Goal: Share content

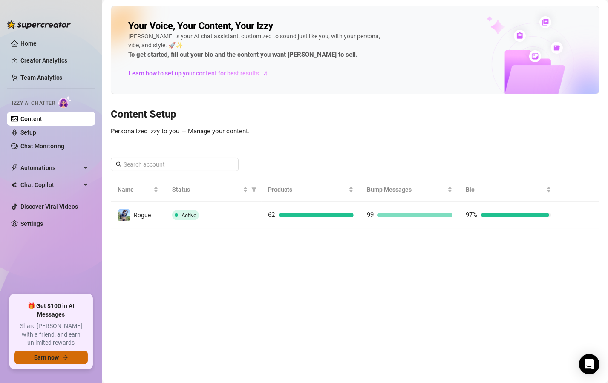
click at [58, 356] on span "Earn now" at bounding box center [46, 357] width 25 height 7
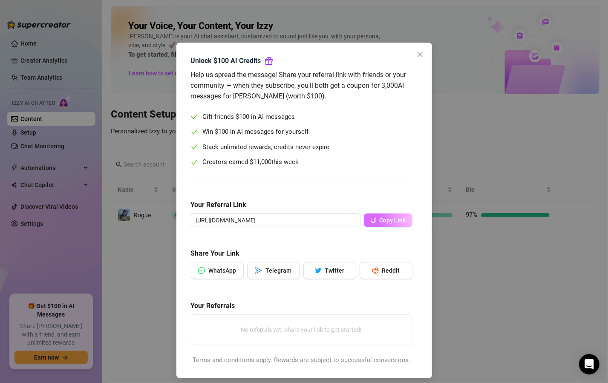
click at [380, 218] on span "Copy Link" at bounding box center [393, 220] width 26 height 7
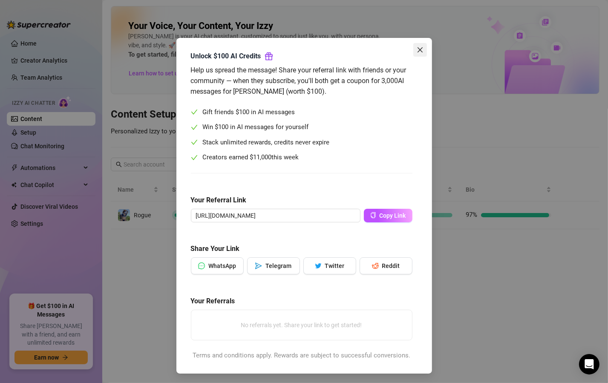
click at [416, 55] on button "Close" at bounding box center [421, 50] width 14 height 14
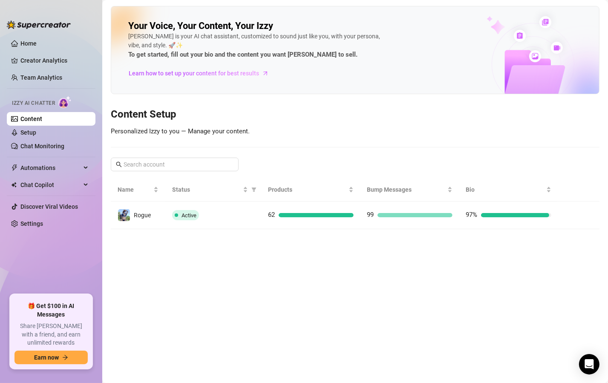
scroll to position [0, 0]
click at [338, 292] on main "Your Voice, Your Content, Your [PERSON_NAME] is your AI chat assistant, customi…" at bounding box center [355, 191] width 506 height 383
click at [388, 295] on main "Your Voice, Your Content, Your [PERSON_NAME] is your AI chat assistant, customi…" at bounding box center [355, 191] width 506 height 383
click at [370, 295] on main "Your Voice, Your Content, Your [PERSON_NAME] is your AI chat assistant, customi…" at bounding box center [355, 191] width 506 height 383
click at [431, 303] on main "Your Voice, Your Content, Your [PERSON_NAME] is your AI chat assistant, customi…" at bounding box center [355, 191] width 506 height 383
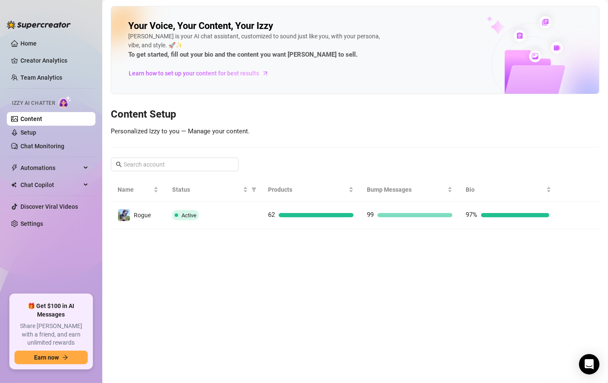
click at [422, 281] on main "Your Voice, Your Content, Your [PERSON_NAME] is your AI chat assistant, customi…" at bounding box center [355, 191] width 506 height 383
click at [403, 256] on main "Your Voice, Your Content, Your [PERSON_NAME] is your AI chat assistant, customi…" at bounding box center [355, 191] width 506 height 383
